Goal: Task Accomplishment & Management: Manage account settings

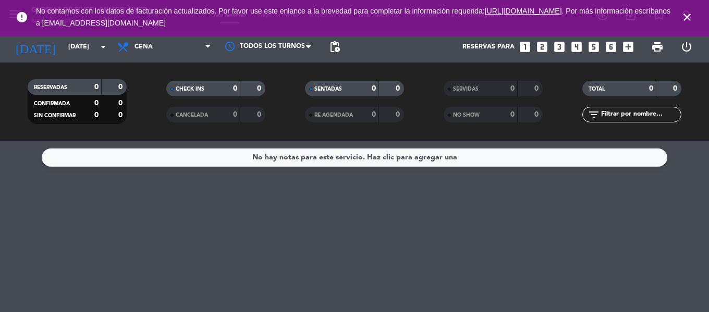
click at [686, 10] on span "close" at bounding box center [688, 17] width 28 height 28
click at [688, 15] on icon "close" at bounding box center [687, 17] width 13 height 13
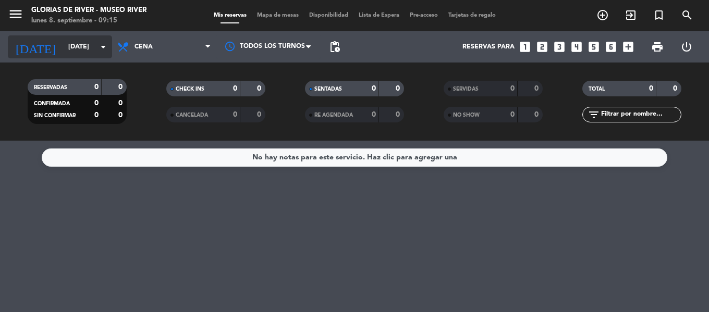
click at [105, 49] on icon "arrow_drop_down" at bounding box center [103, 47] width 13 height 13
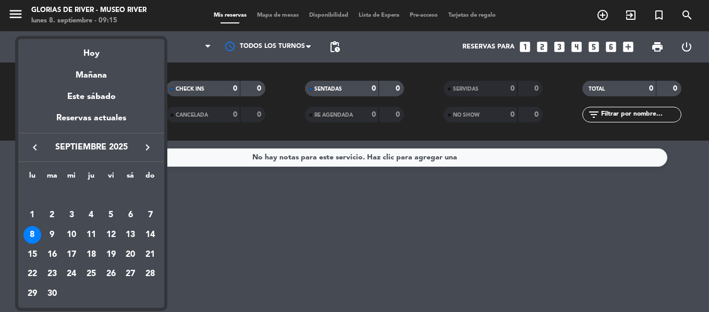
click at [220, 171] on div at bounding box center [354, 156] width 709 height 312
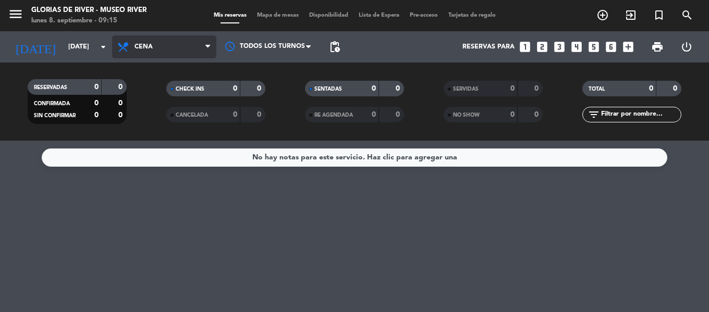
click at [198, 52] on span "Cena" at bounding box center [164, 46] width 104 height 23
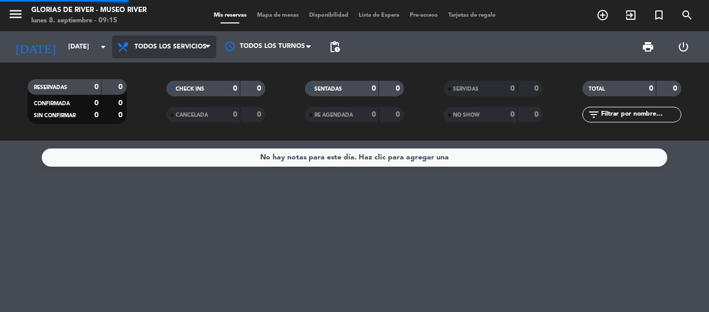
click at [187, 69] on div "menu Glorias de River - Museo River [DATE] 8. septiembre - 09:15 Mis reservas M…" at bounding box center [354, 70] width 709 height 141
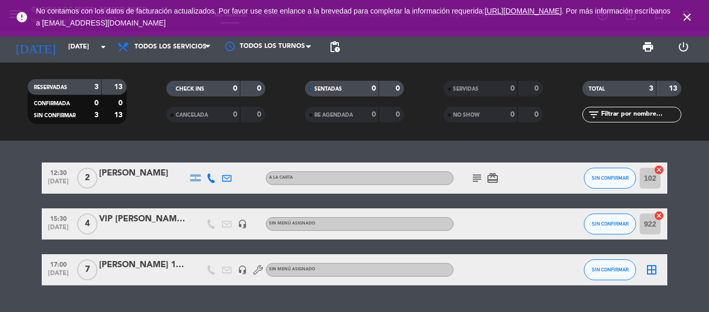
click at [484, 181] on span "subject" at bounding box center [478, 178] width 16 height 13
click at [471, 177] on icon "subject" at bounding box center [477, 178] width 13 height 13
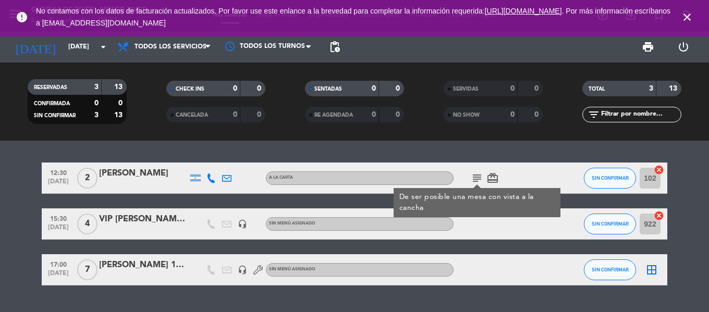
click at [497, 179] on icon "card_giftcard" at bounding box center [493, 178] width 13 height 13
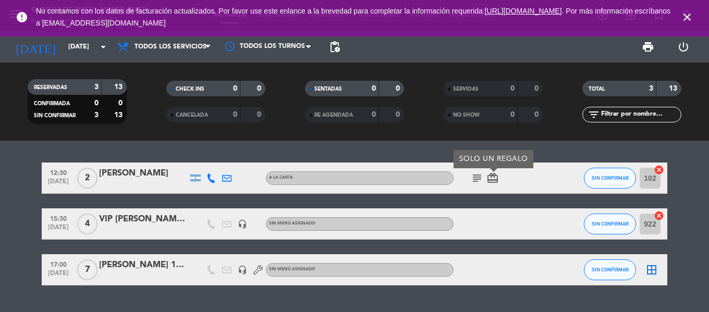
click at [479, 178] on icon "subject" at bounding box center [477, 178] width 13 height 13
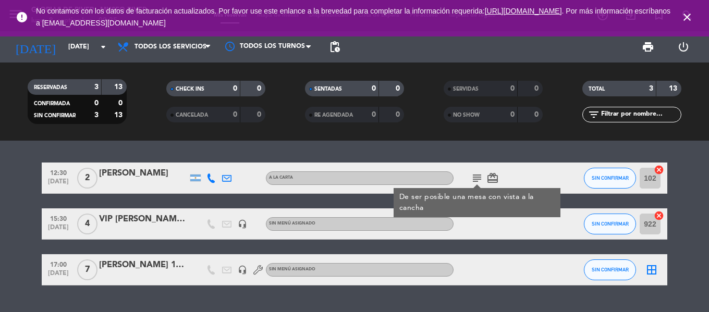
click at [0, 195] on bookings-row "12:30 [DATE] 2 [PERSON_NAME] A LA CARTA subject De ser posible una mesa con vis…" at bounding box center [354, 224] width 709 height 123
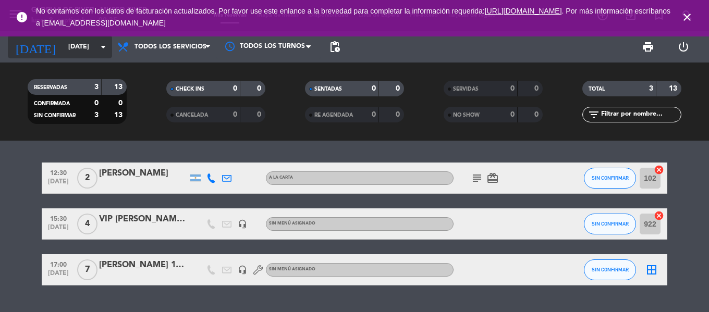
click at [102, 49] on icon "arrow_drop_down" at bounding box center [103, 47] width 13 height 13
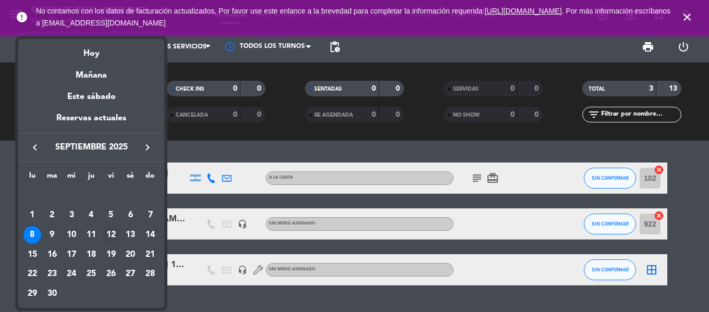
click at [115, 232] on div "12" at bounding box center [111, 235] width 18 height 18
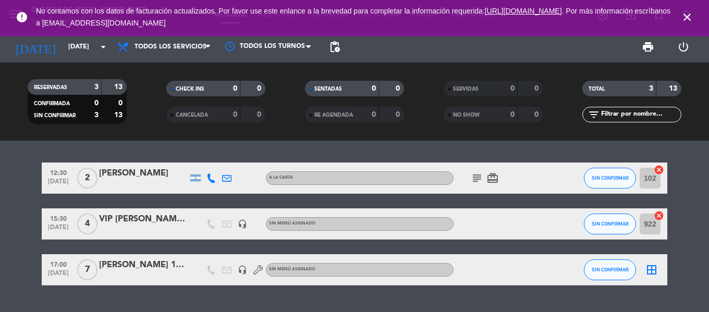
type input "[DATE]"
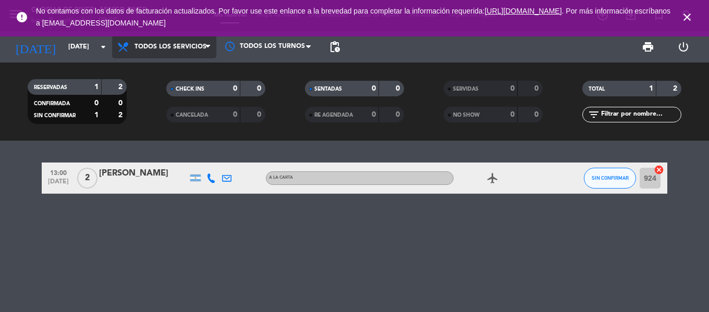
click at [196, 38] on span "Todos los servicios" at bounding box center [164, 46] width 104 height 23
click at [180, 69] on div "menu Glorias de River - Museo River [DATE] 8. septiembre - 09:35 Mis reservas M…" at bounding box center [354, 70] width 709 height 141
click at [115, 88] on div "2" at bounding box center [114, 87] width 20 height 12
click at [688, 15] on icon "close" at bounding box center [687, 17] width 13 height 13
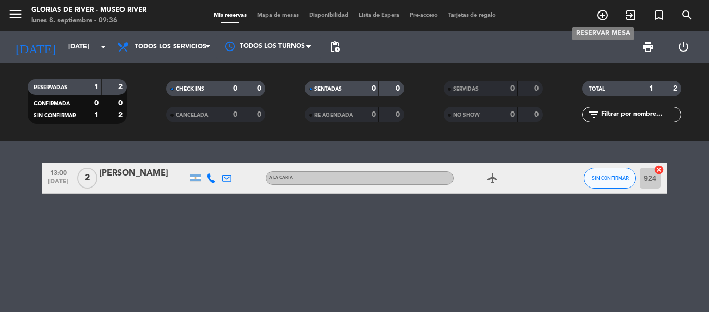
click at [603, 16] on icon "add_circle_outline" at bounding box center [603, 15] width 13 height 13
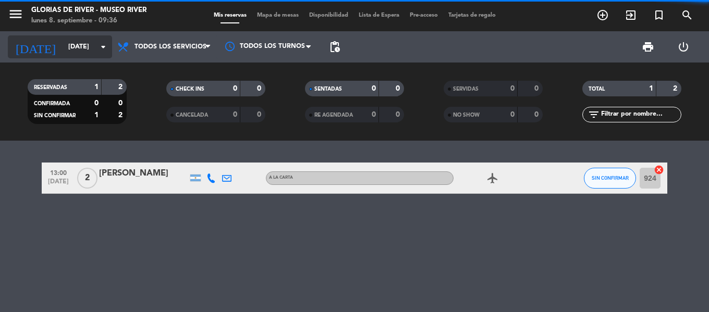
click at [83, 44] on input "[DATE]" at bounding box center [107, 47] width 88 height 18
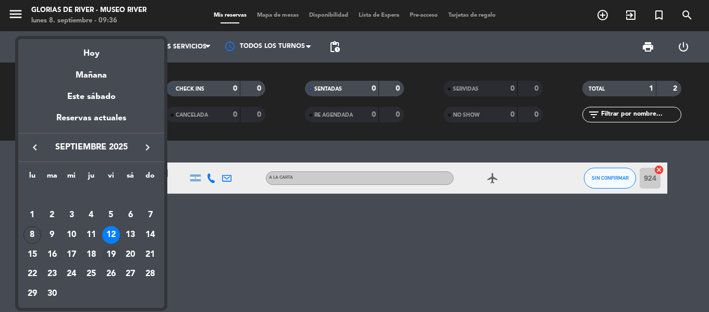
click at [111, 255] on div "19" at bounding box center [111, 255] width 18 height 18
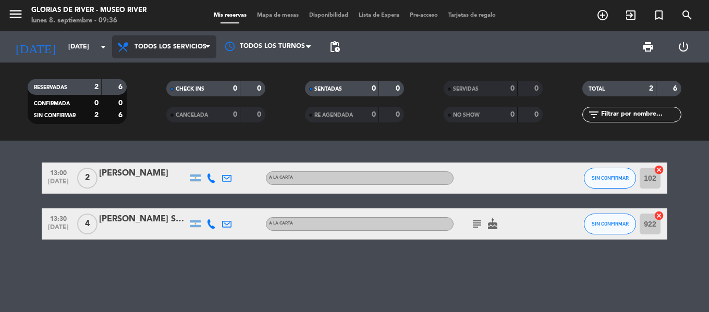
click at [195, 46] on span "Todos los servicios" at bounding box center [171, 46] width 72 height 7
click at [161, 72] on div "menu Glorias de River - Museo River [DATE] 8. septiembre - 09:36 Mis reservas M…" at bounding box center [354, 70] width 709 height 141
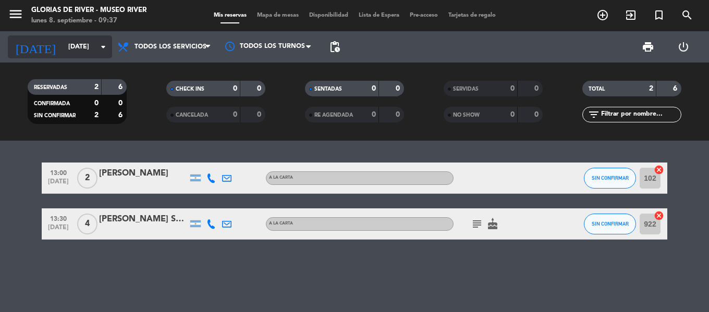
click at [98, 46] on icon "arrow_drop_down" at bounding box center [103, 47] width 13 height 13
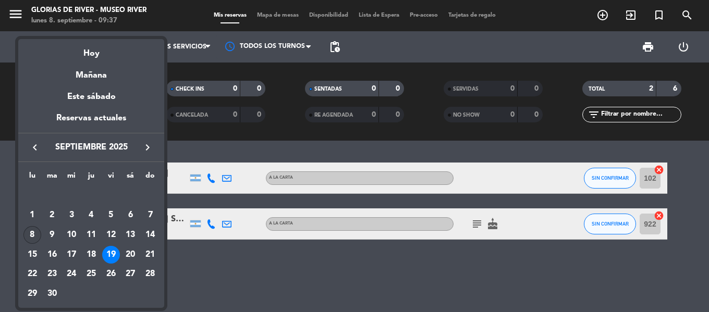
click at [35, 233] on div "8" at bounding box center [32, 235] width 18 height 18
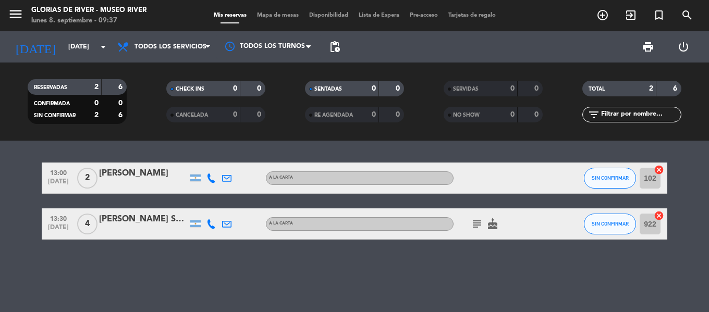
type input "[DATE]"
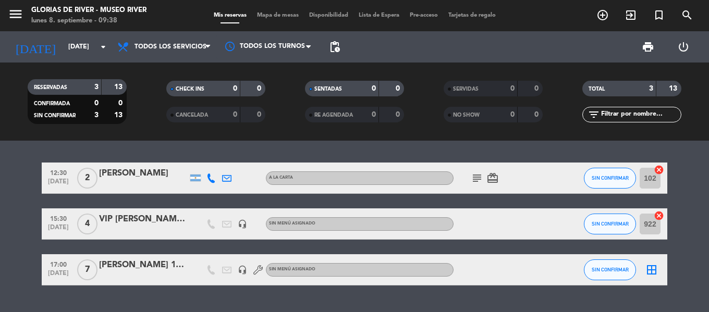
click at [165, 236] on div "15:30 [DATE] 4 VIP [PERSON_NAME] DE LA FUENTE8 PERSONAS headset_mic Sin menú as…" at bounding box center [355, 224] width 626 height 31
click at [162, 225] on div "VIP [PERSON_NAME] DE LA FUENTE8 PERSONAS" at bounding box center [143, 220] width 89 height 14
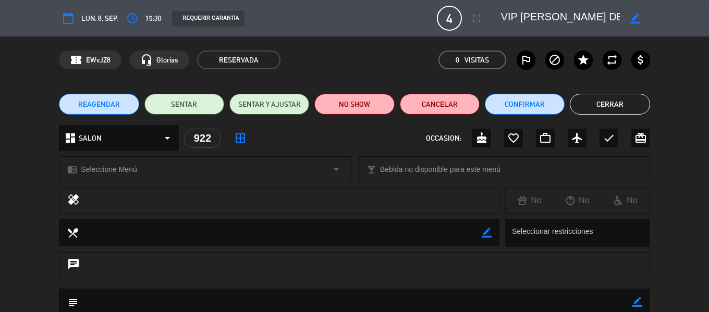
click at [636, 19] on icon "border_color" at bounding box center [636, 19] width 10 height 10
